Goal: Transaction & Acquisition: Purchase product/service

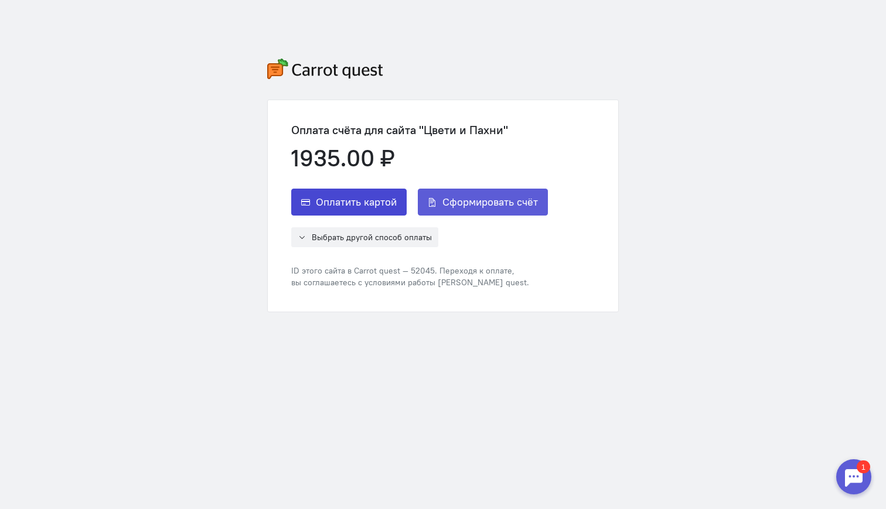
click at [339, 201] on span "Оплатить картой" at bounding box center [356, 202] width 81 height 14
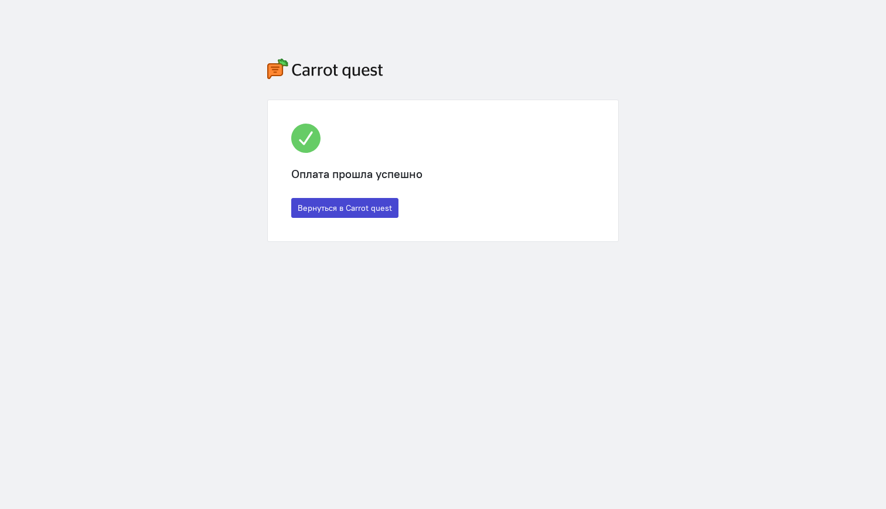
click at [355, 210] on button "Вернуться в Carrot quest" at bounding box center [344, 208] width 107 height 20
